Goal: Navigation & Orientation: Find specific page/section

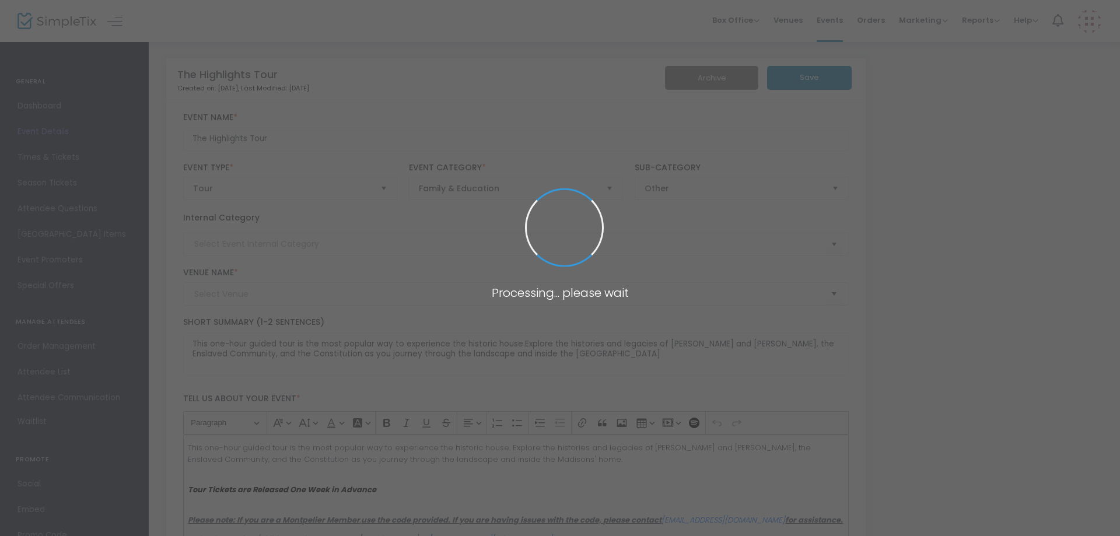
type input "[PERSON_NAME] ([GEOGRAPHIC_DATA])"
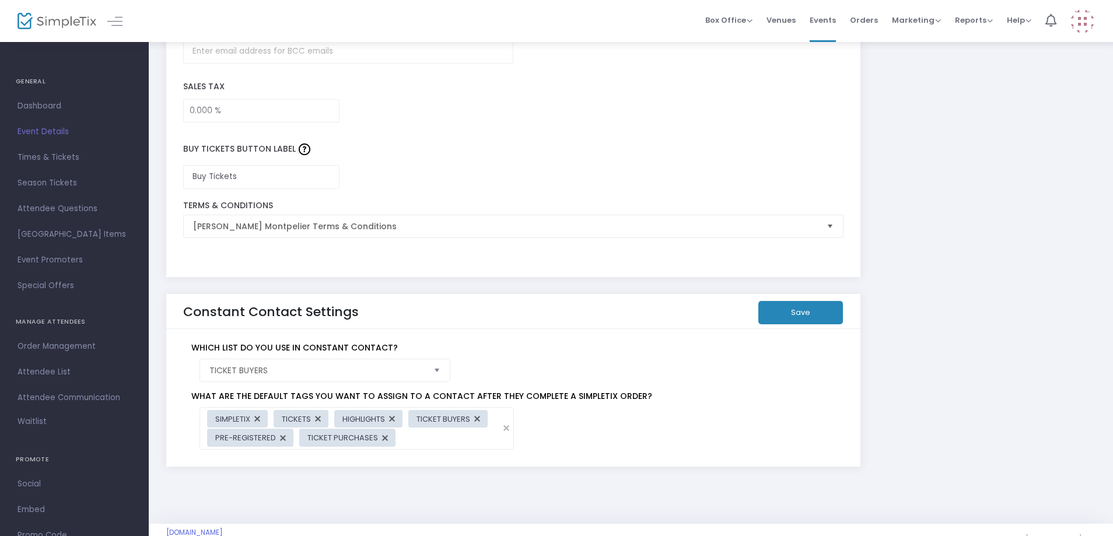
scroll to position [1942, 0]
